Goal: Task Accomplishment & Management: Manage account settings

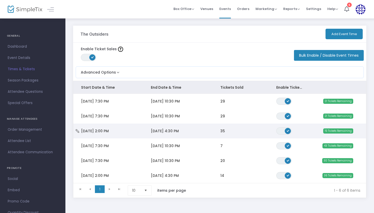
click at [199, 131] on td "[DATE] 4:30 PM" at bounding box center [178, 131] width 70 height 15
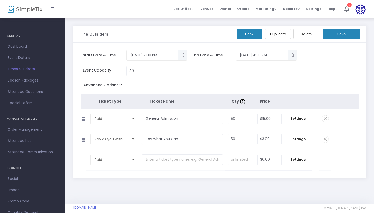
click at [245, 36] on button "Back" at bounding box center [250, 34] width 26 height 11
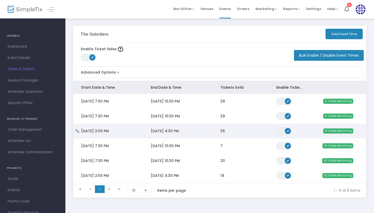
click at [235, 133] on td "35" at bounding box center [241, 131] width 56 height 15
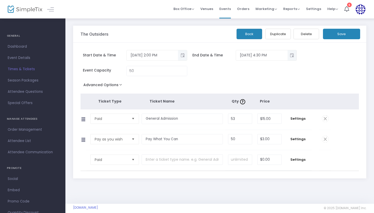
click at [249, 37] on button "Back" at bounding box center [250, 34] width 26 height 11
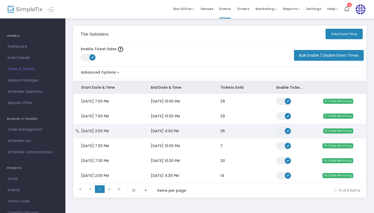
click at [239, 133] on td "35" at bounding box center [241, 131] width 56 height 15
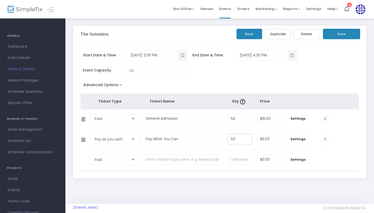
click at [240, 141] on input "50" at bounding box center [240, 139] width 24 height 10
type input "53"
click at [341, 33] on button "Save" at bounding box center [341, 34] width 37 height 11
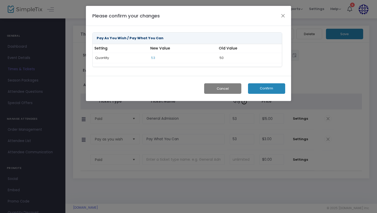
click at [269, 92] on button "Confirm" at bounding box center [266, 88] width 37 height 11
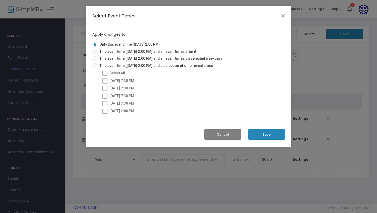
click at [267, 137] on button "Save" at bounding box center [266, 134] width 37 height 11
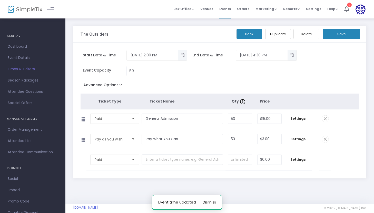
click at [255, 34] on button "Back" at bounding box center [250, 34] width 26 height 11
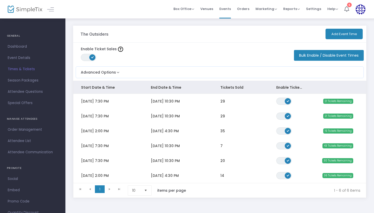
click at [349, 9] on icon at bounding box center [346, 9] width 5 height 6
